Goal: Task Accomplishment & Management: Manage account settings

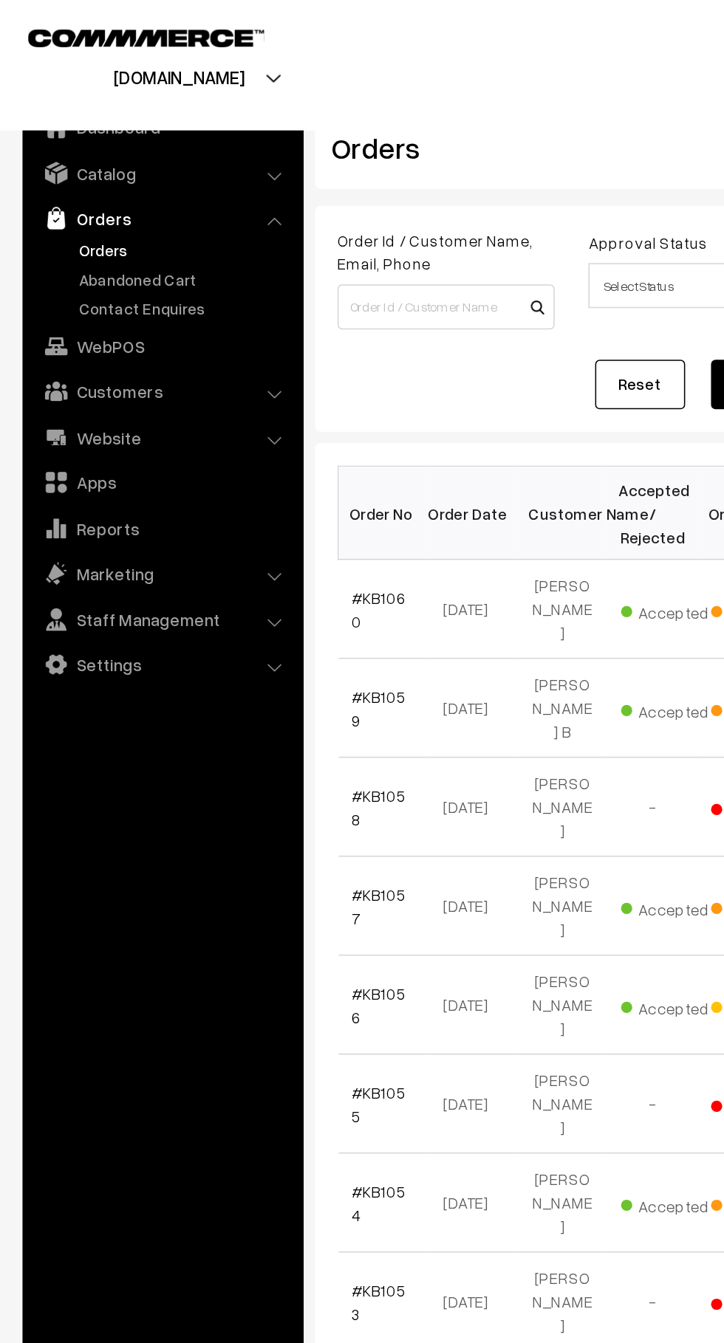
click at [134, 165] on link "Orders" at bounding box center [121, 165] width 146 height 16
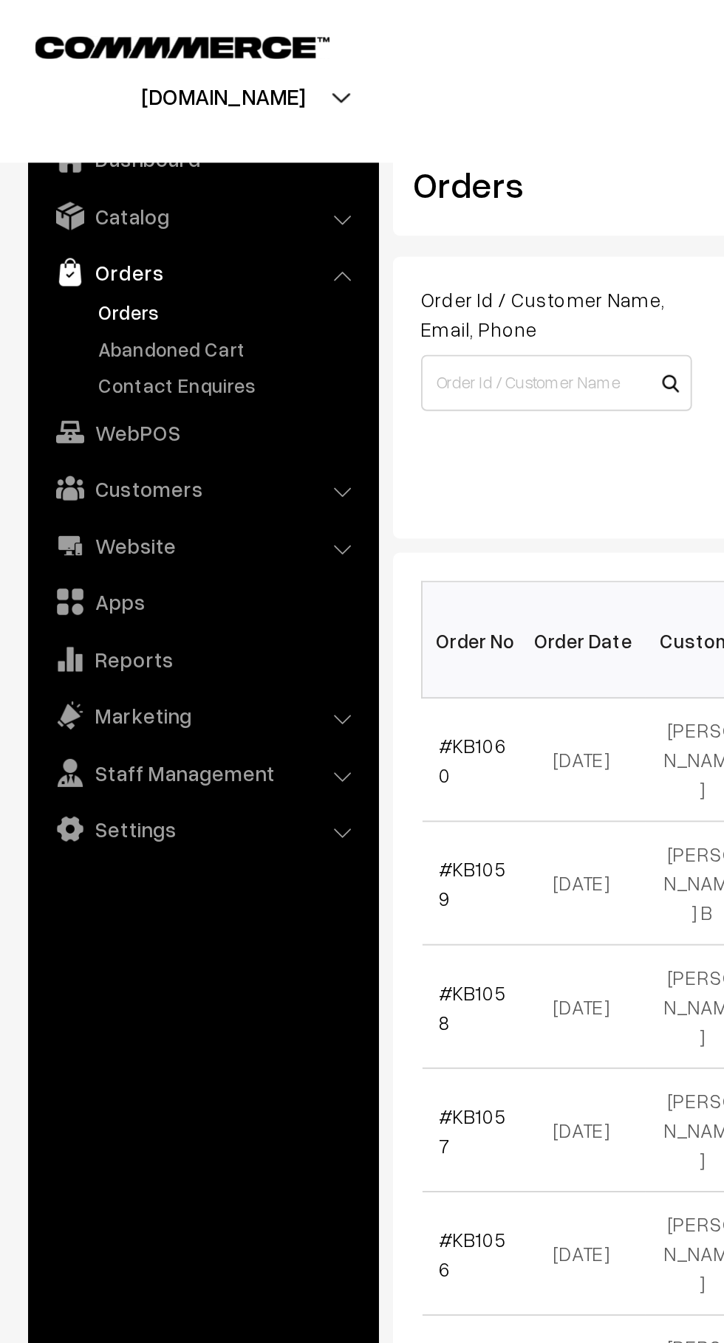
click at [100, 184] on link "Abandoned Cart" at bounding box center [121, 184] width 146 height 16
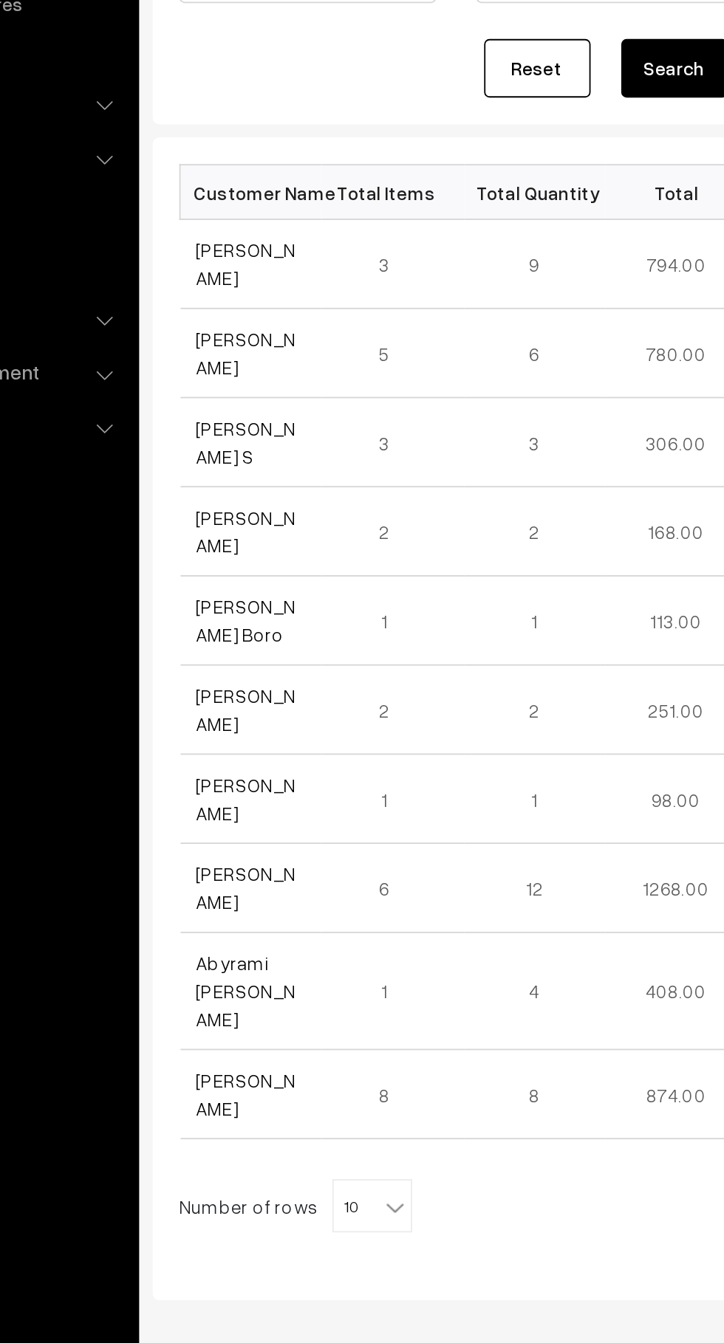
click at [259, 426] on td "Reddy sekhar S" at bounding box center [261, 446] width 79 height 49
click at [250, 402] on link "[PERSON_NAME]" at bounding box center [258, 396] width 55 height 28
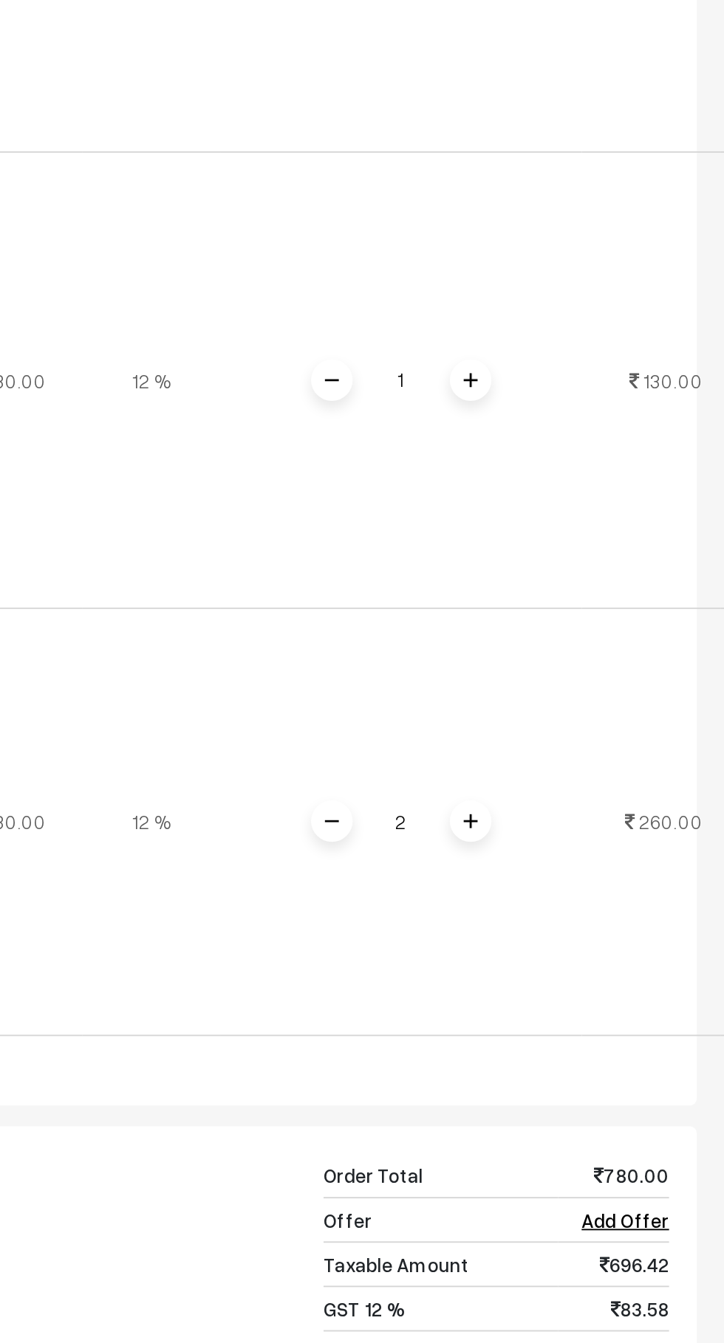
scroll to position [876, 0]
